Goal: Task Accomplishment & Management: Use online tool/utility

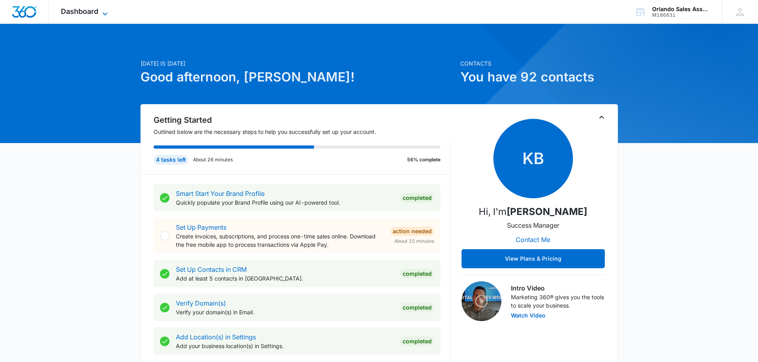
click at [106, 14] on icon at bounding box center [105, 13] width 5 height 3
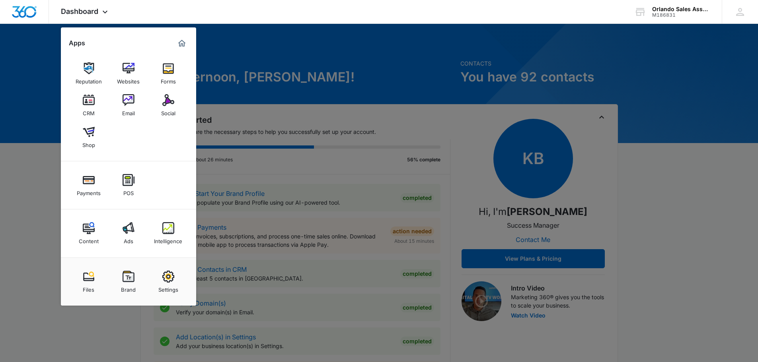
click at [126, 99] on img at bounding box center [129, 100] width 12 height 12
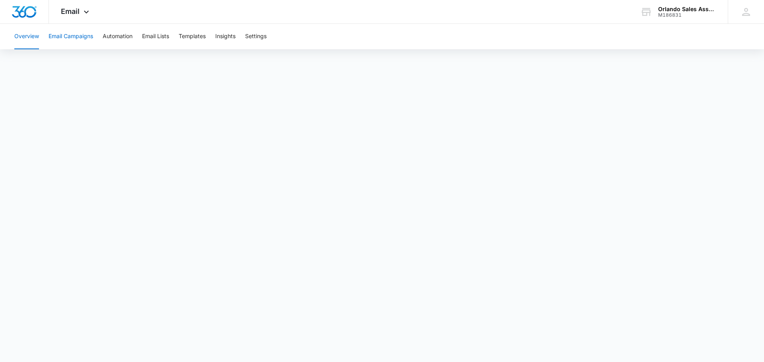
click at [72, 34] on button "Email Campaigns" at bounding box center [71, 36] width 45 height 25
